Goal: Book appointment/travel/reservation

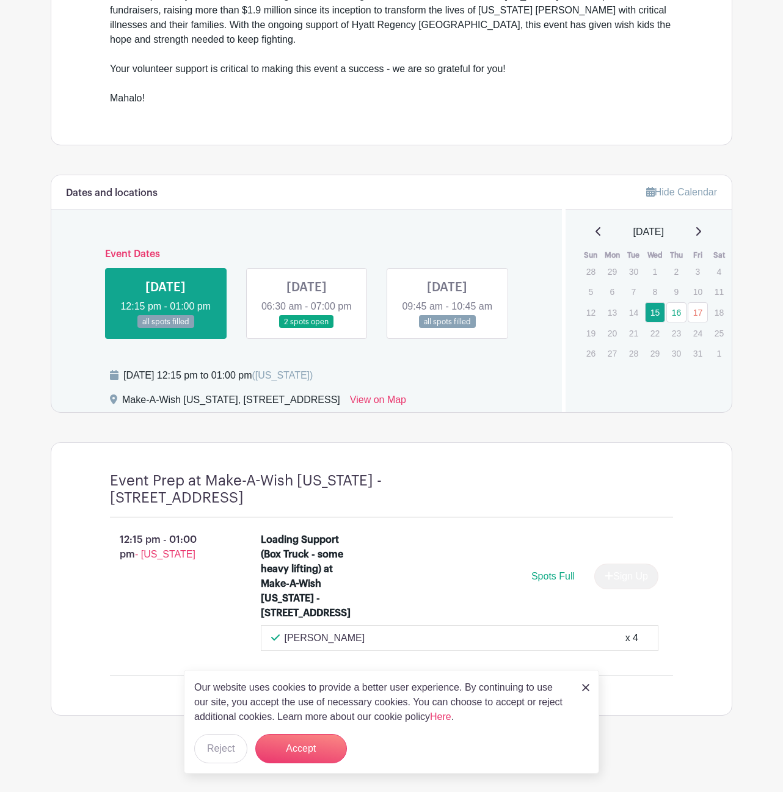
scroll to position [493, 0]
click at [307, 329] on link at bounding box center [307, 329] width 0 height 0
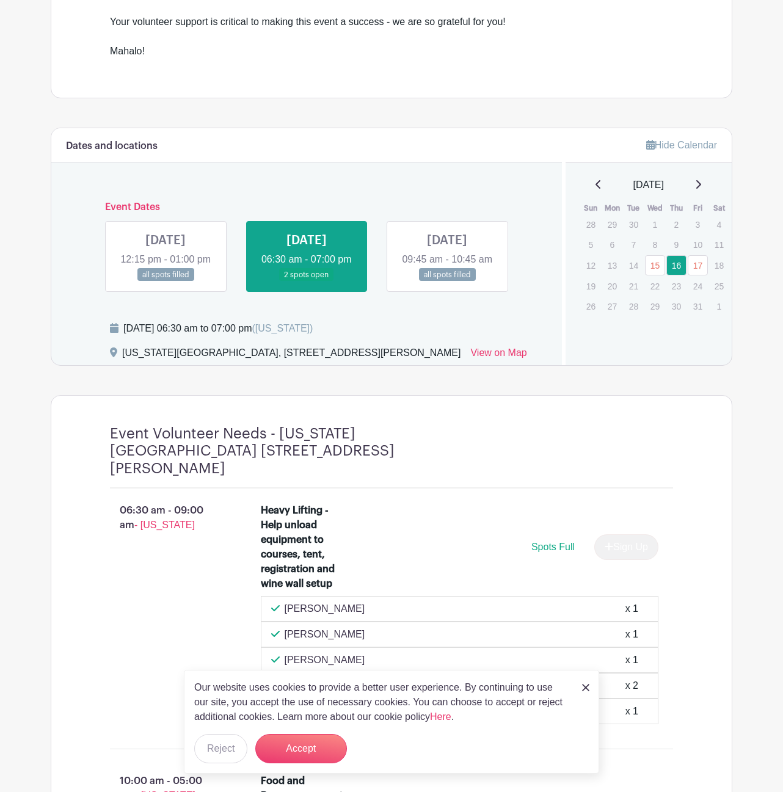
click at [166, 282] on link at bounding box center [166, 282] width 0 height 0
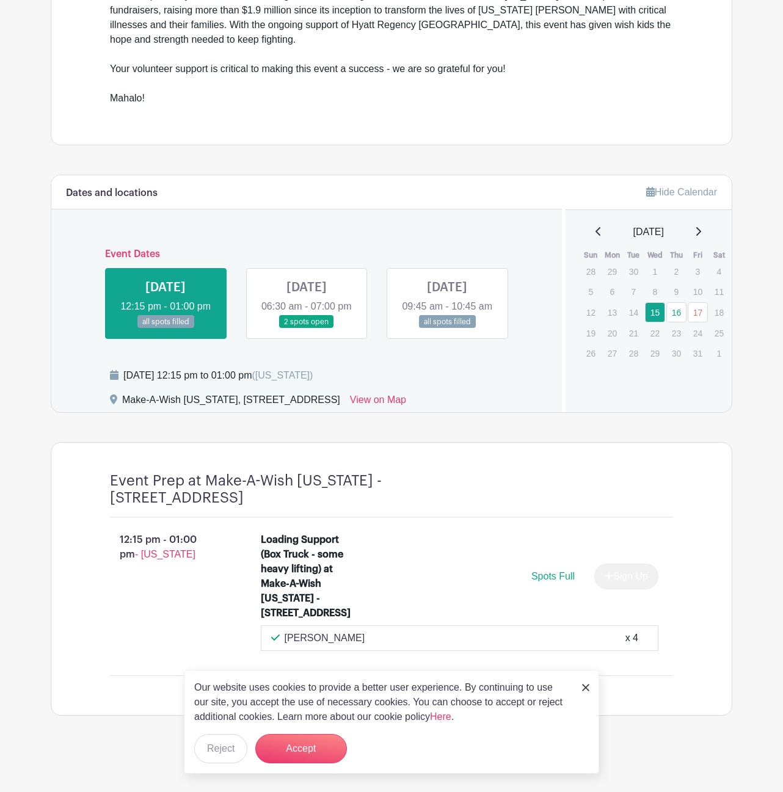
click at [447, 329] on link at bounding box center [447, 329] width 0 height 0
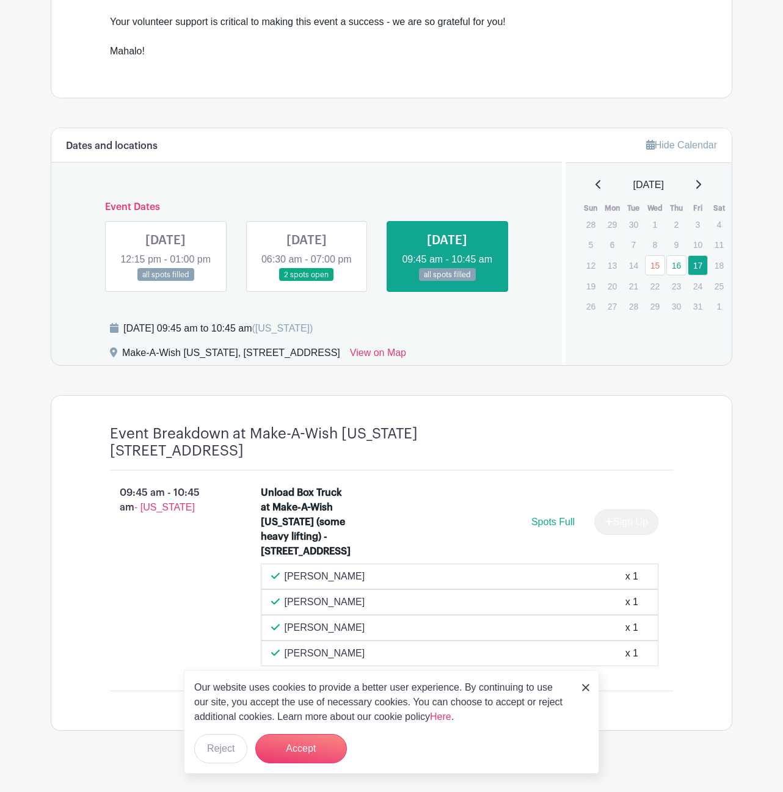
click at [307, 282] on link at bounding box center [307, 282] width 0 height 0
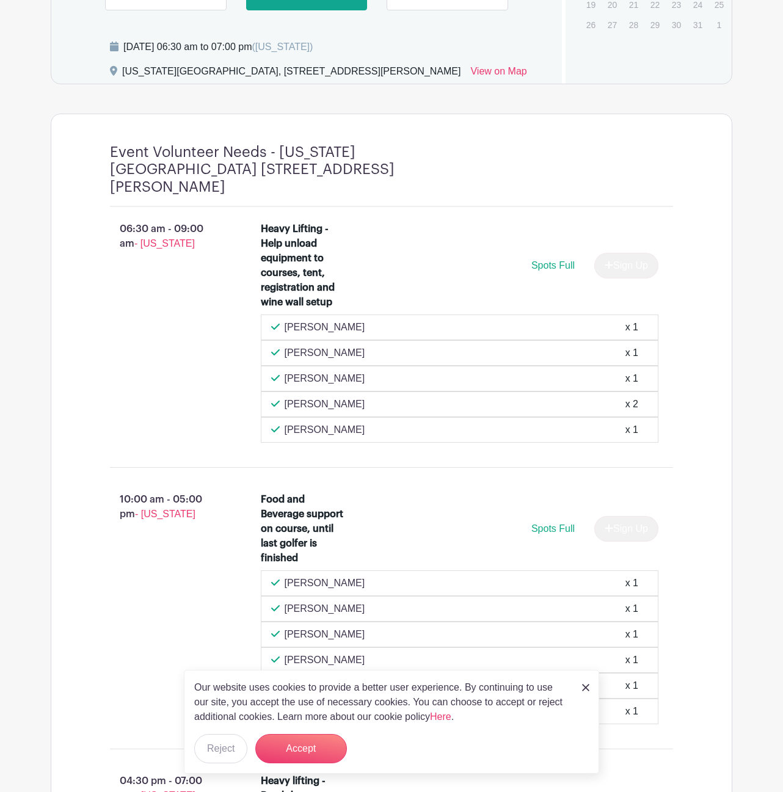
scroll to position [405, 0]
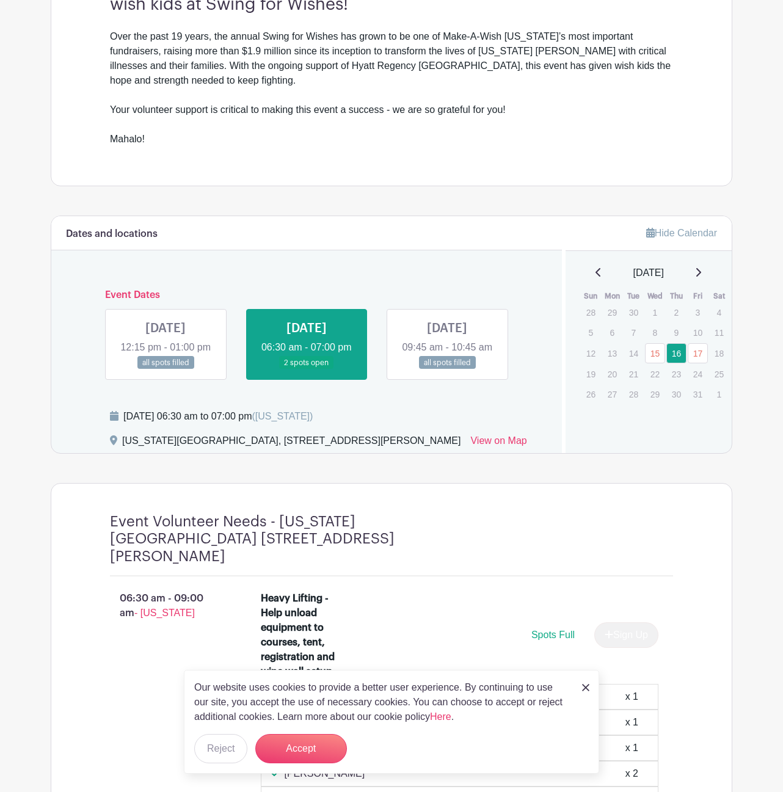
click at [166, 370] on link at bounding box center [166, 370] width 0 height 0
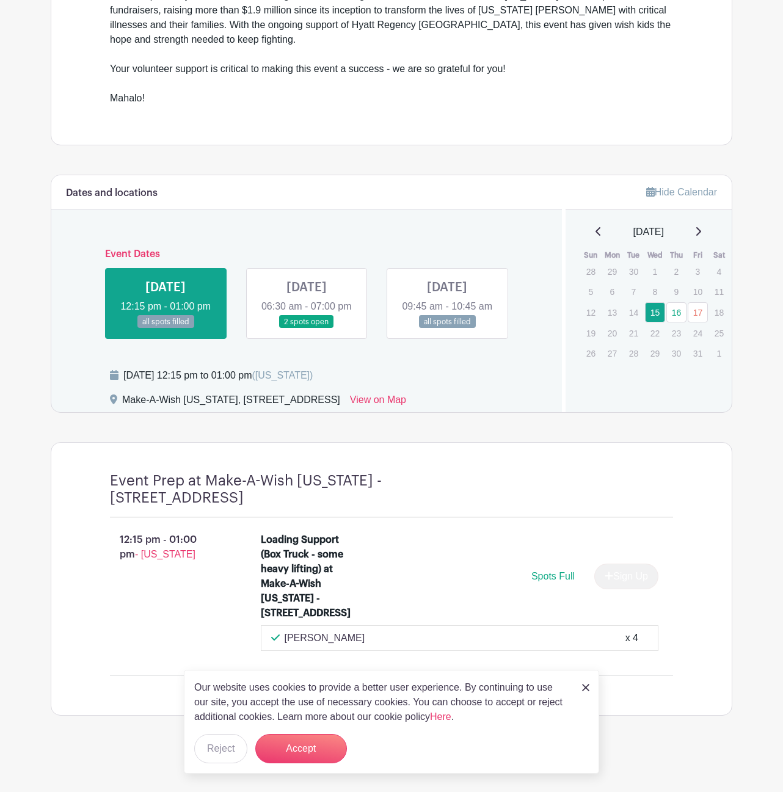
scroll to position [432, 0]
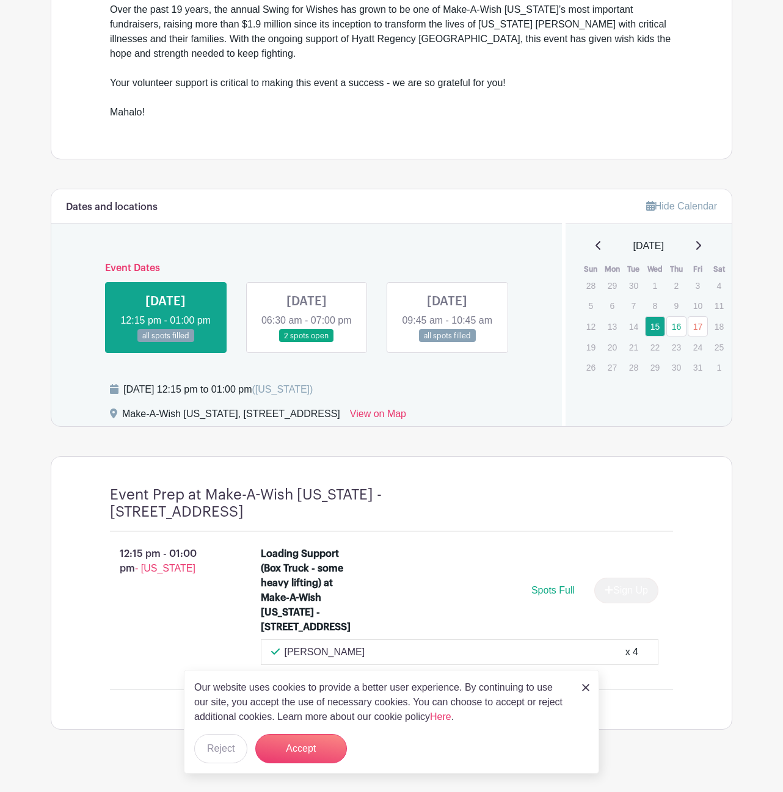
click at [447, 343] on link at bounding box center [447, 343] width 0 height 0
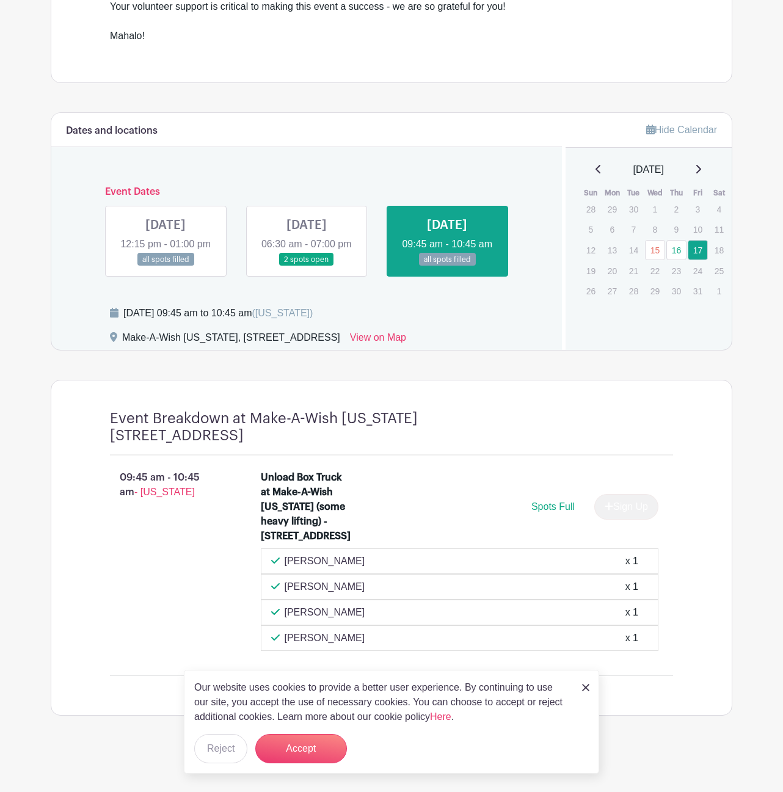
scroll to position [570, 0]
click at [166, 266] on link at bounding box center [166, 266] width 0 height 0
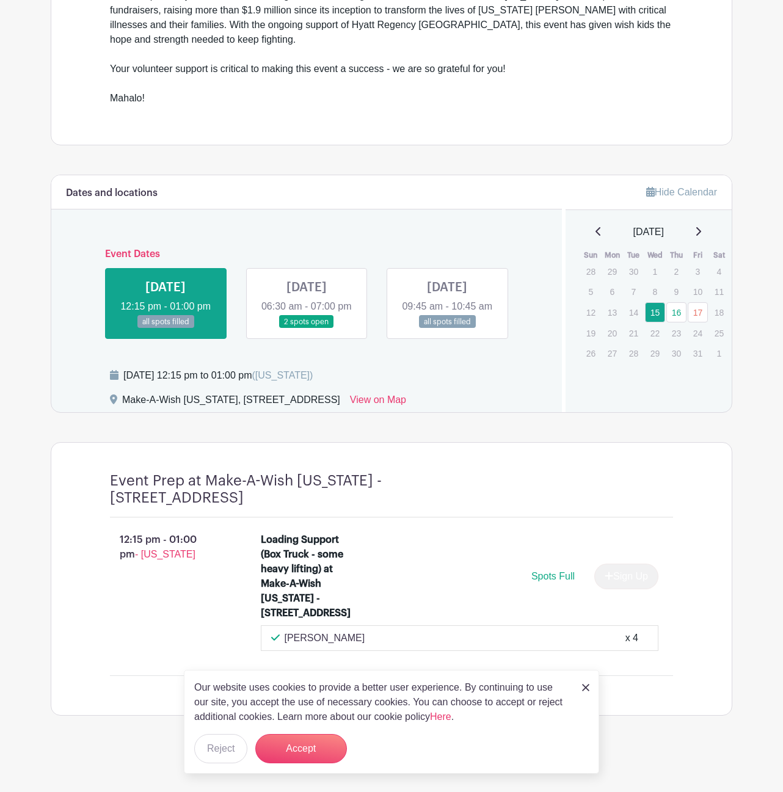
click at [583, 687] on img at bounding box center [585, 687] width 7 height 7
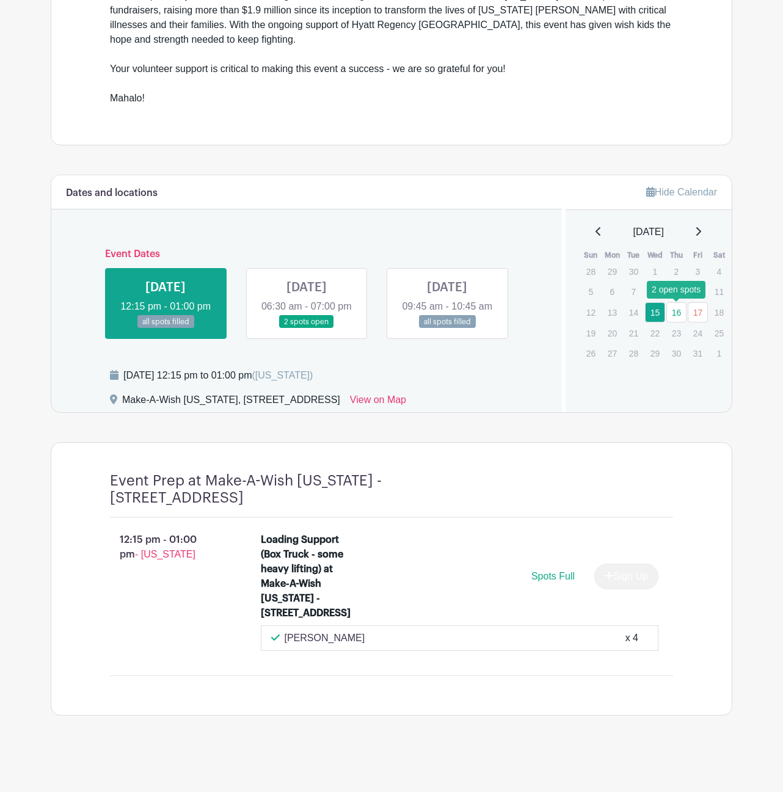
click at [676, 302] on link "16" at bounding box center [677, 312] width 20 height 20
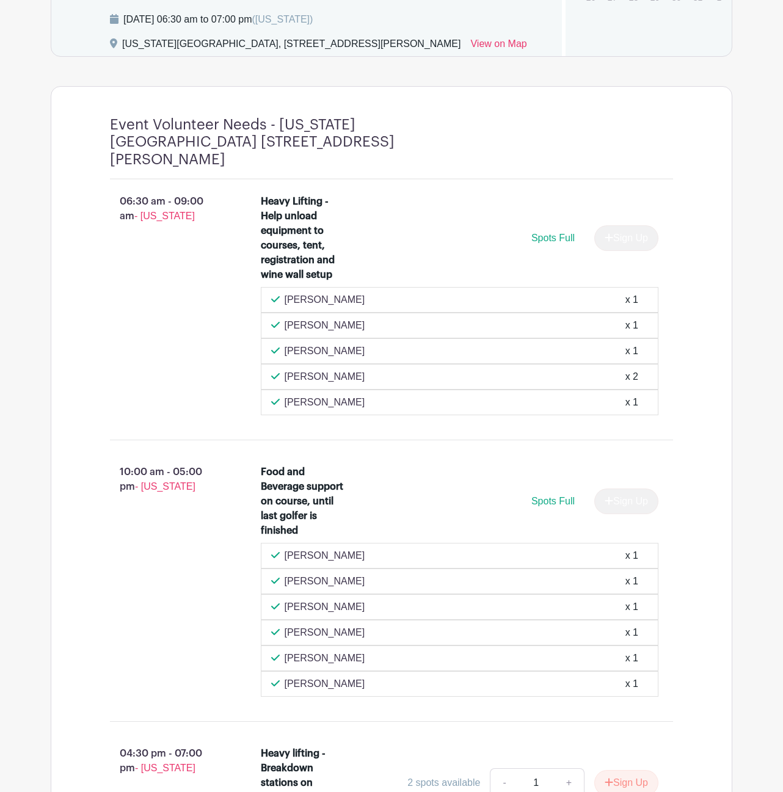
scroll to position [987, 0]
